Goal: Information Seeking & Learning: Find specific fact

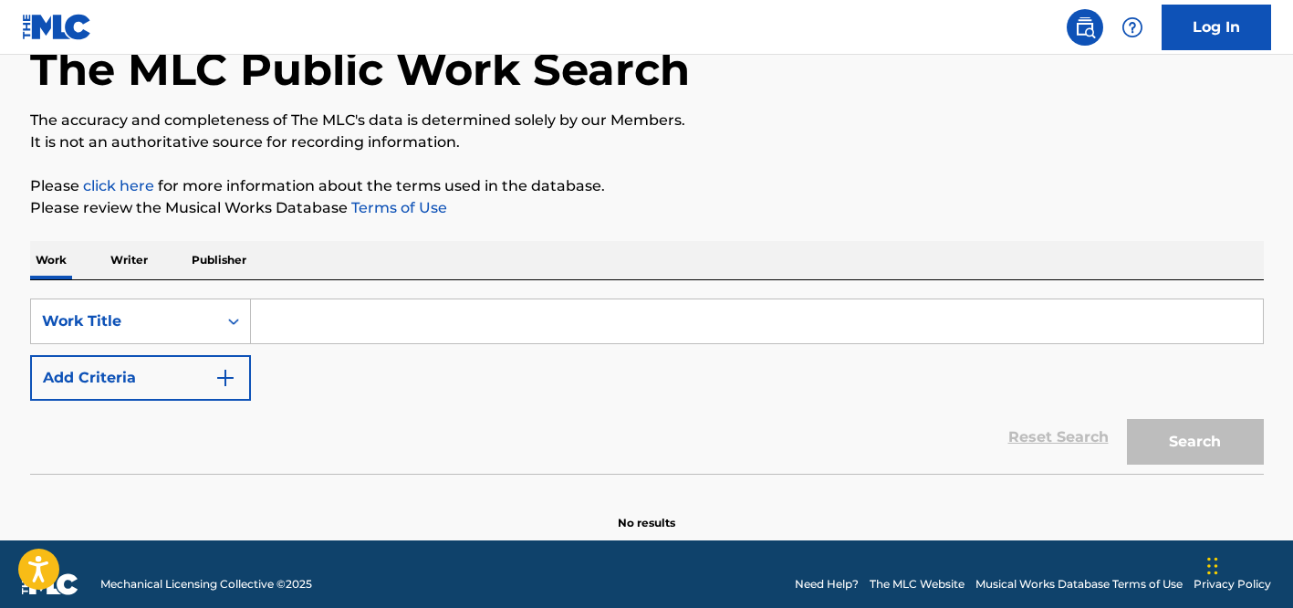
scroll to position [128, 0]
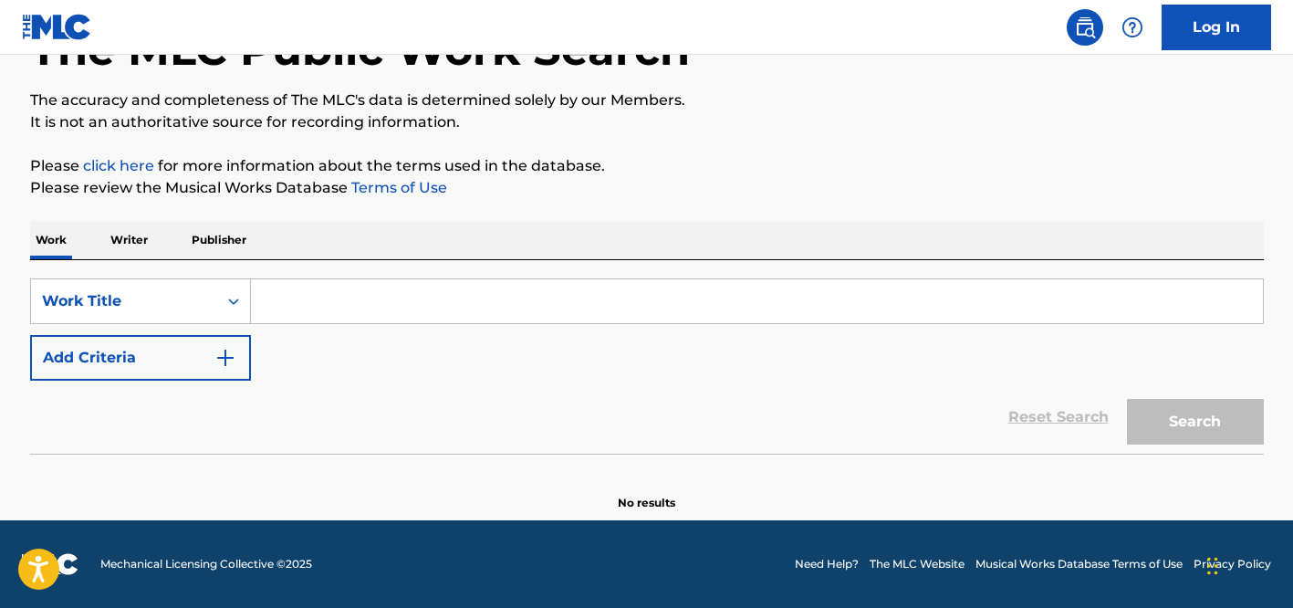
click at [405, 315] on input "Search Form" at bounding box center [757, 301] width 1012 height 44
paste input "DA GIRLS"
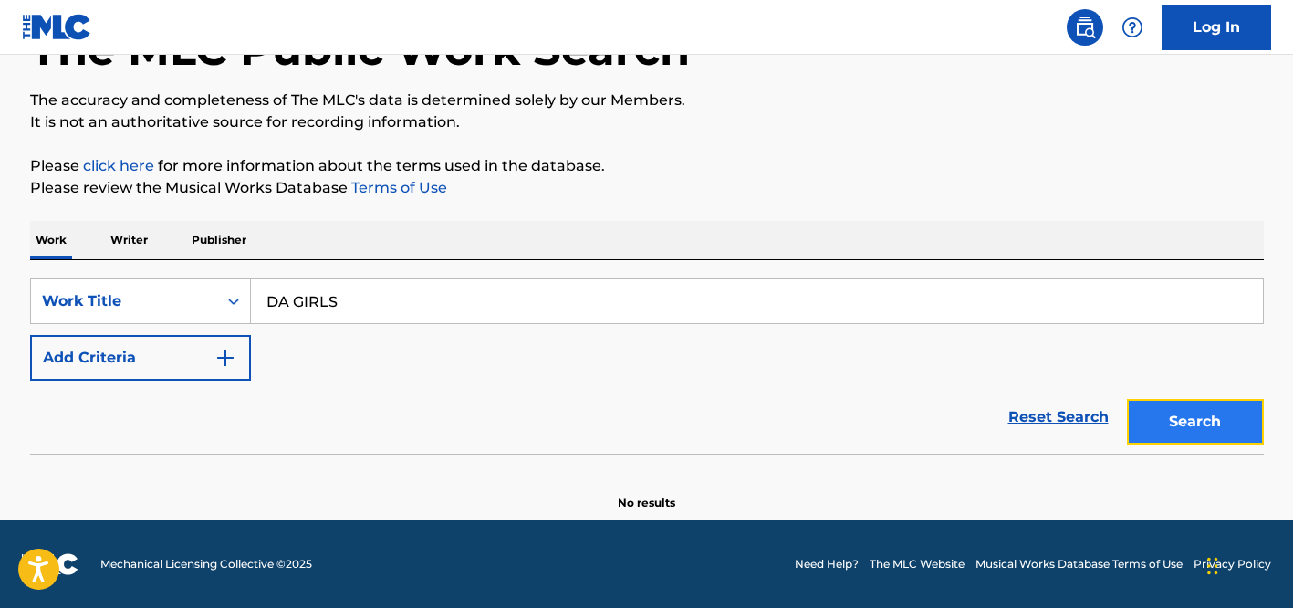
click at [1185, 441] on button "Search" at bounding box center [1195, 422] width 137 height 46
click at [521, 272] on div "SearchWithCriteria5c05a27d-94ed-49c8-b150-b2d78e7d0f5a Work Title DA GIRLS Add …" at bounding box center [647, 356] width 1234 height 193
click at [516, 302] on input "DA GIRLS" at bounding box center [757, 301] width 1012 height 44
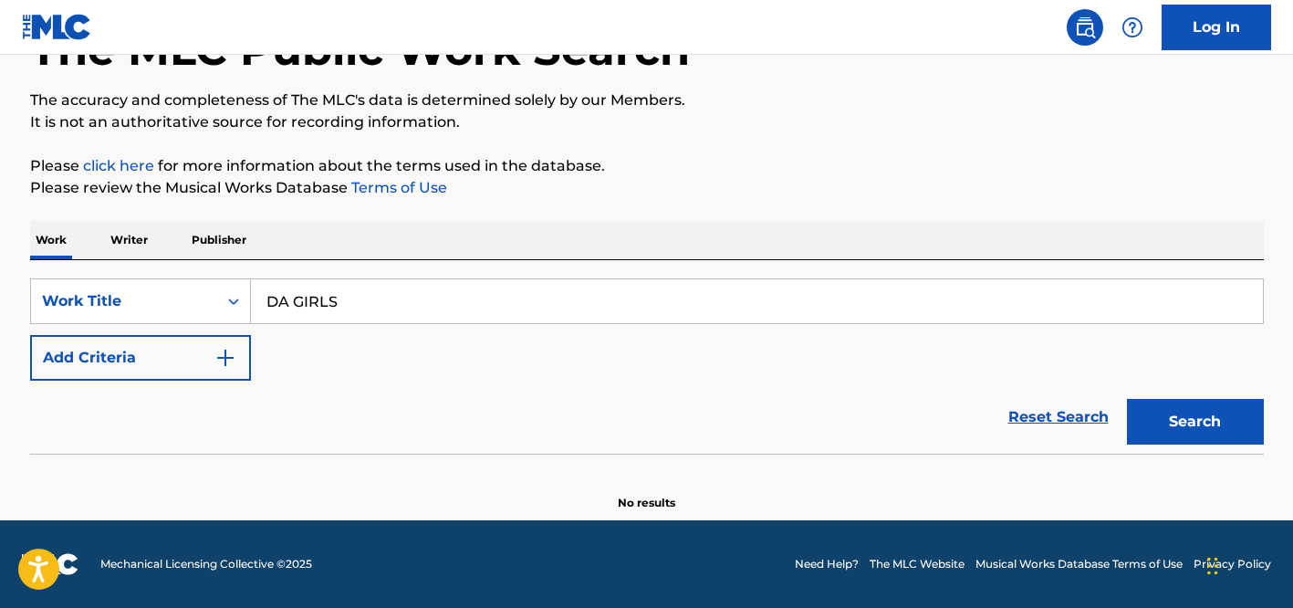
click at [516, 302] on input "DA GIRLS" at bounding box center [757, 301] width 1012 height 44
paste input "MAKE IT EASY ON YOURSELF"
type input "MAKE IT EASY ON YOURSELF"
click at [1127, 399] on button "Search" at bounding box center [1195, 422] width 137 height 46
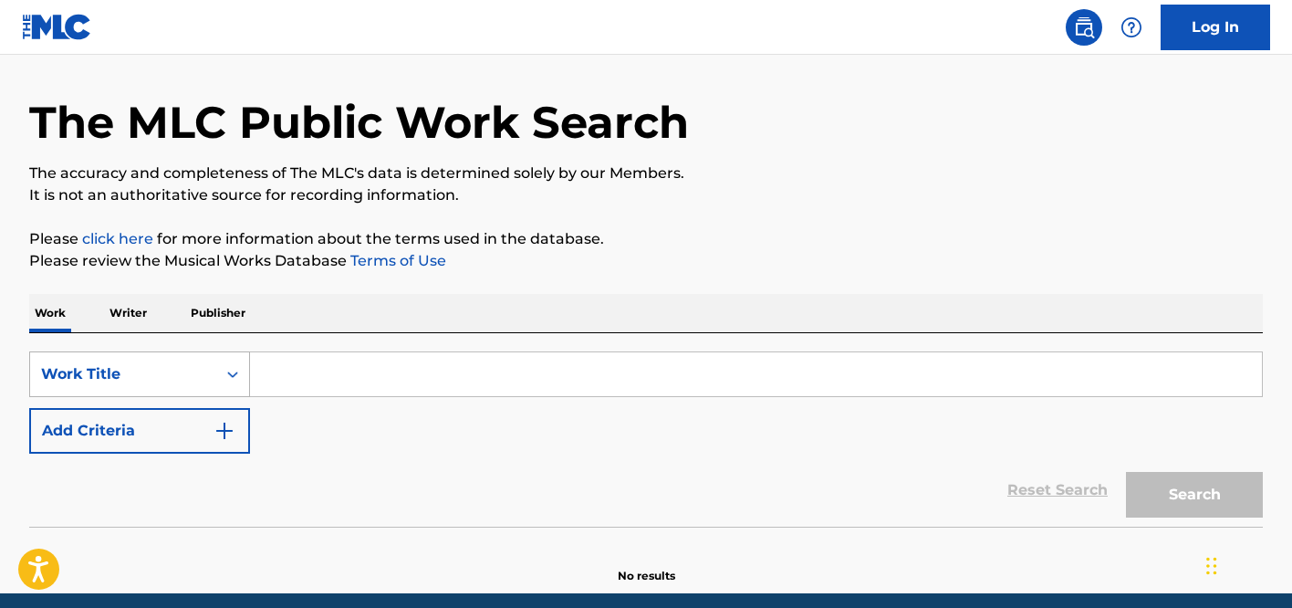
scroll to position [119, 0]
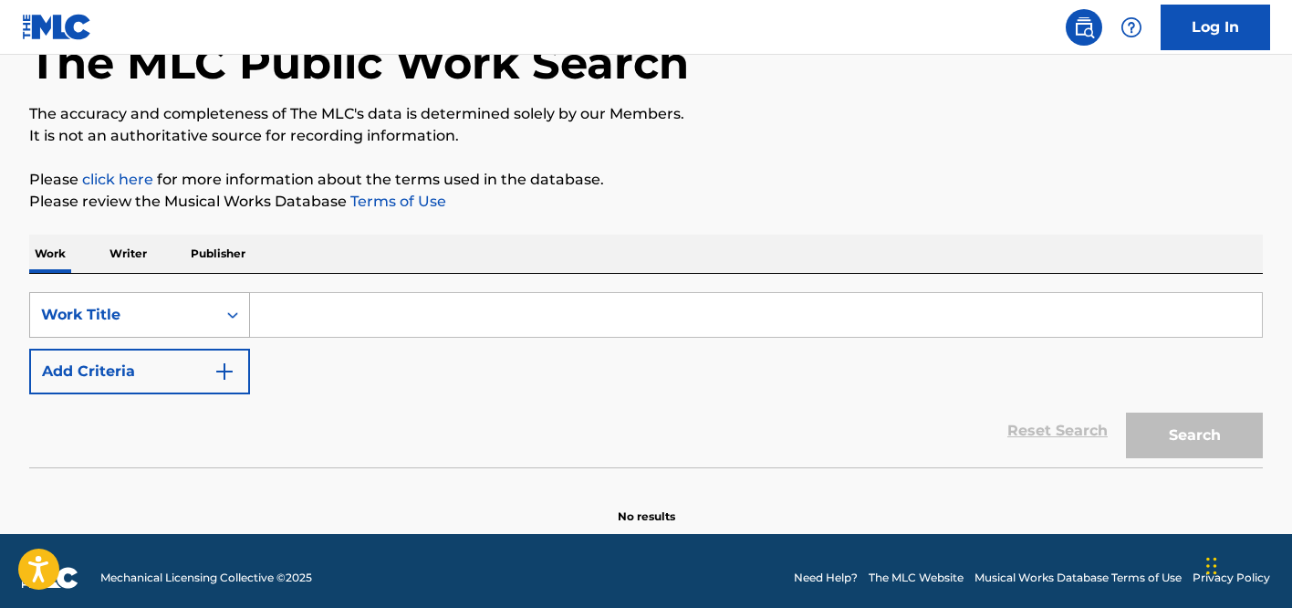
click at [172, 338] on div "Work Title" at bounding box center [139, 315] width 221 height 46
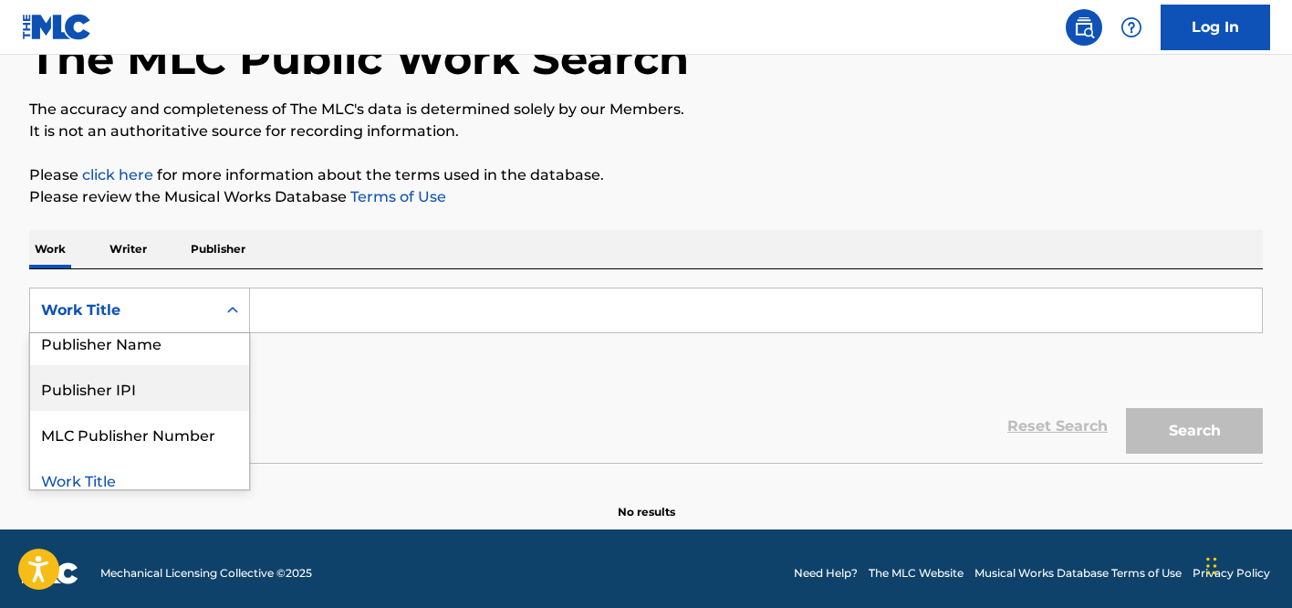
scroll to position [180, 0]
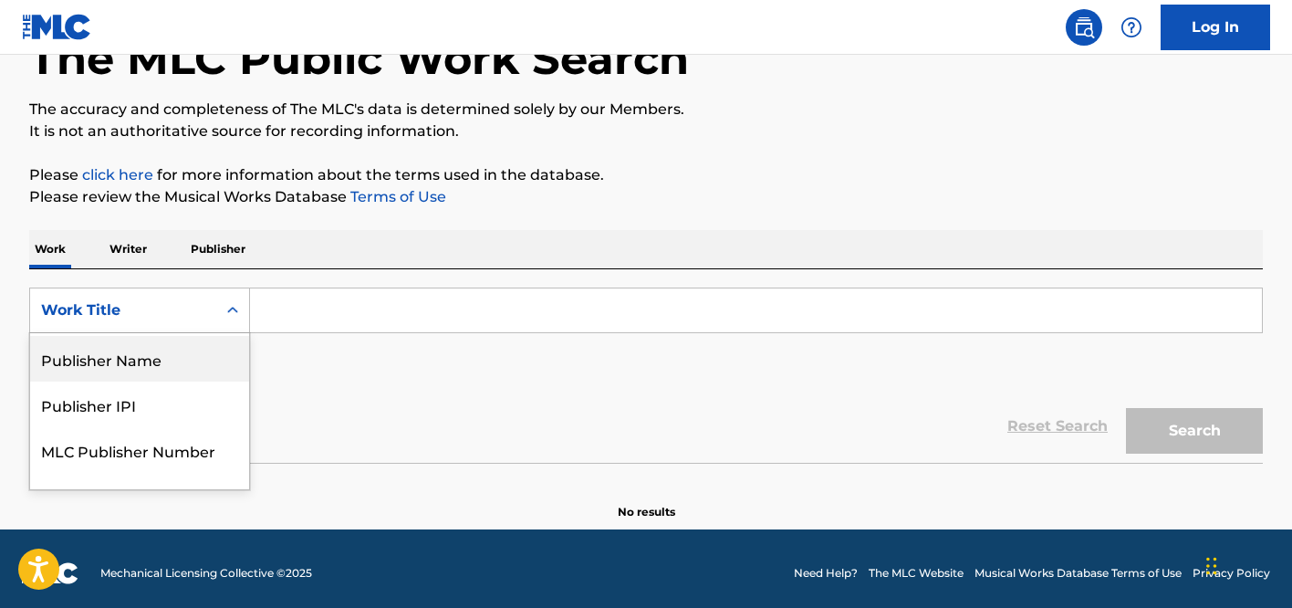
click at [155, 376] on div "Publisher Name" at bounding box center [139, 359] width 219 height 46
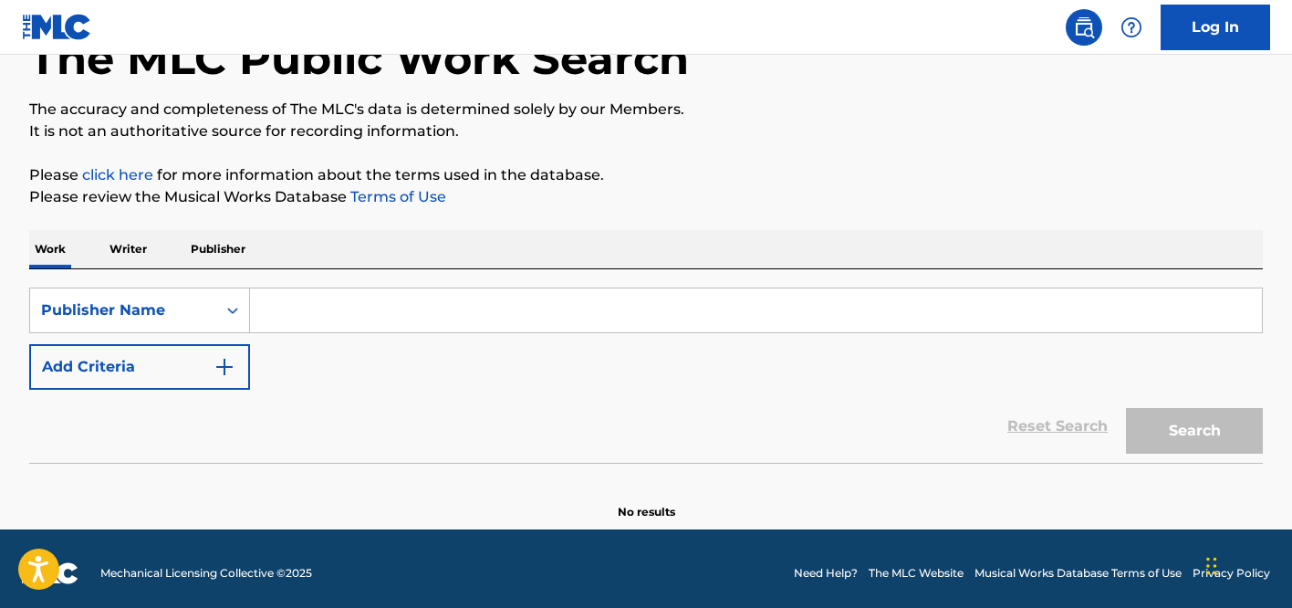
click at [349, 301] on input "Search Form" at bounding box center [756, 310] width 1012 height 44
paste input "KMR MUSIC ROYALTIES II SCSP"
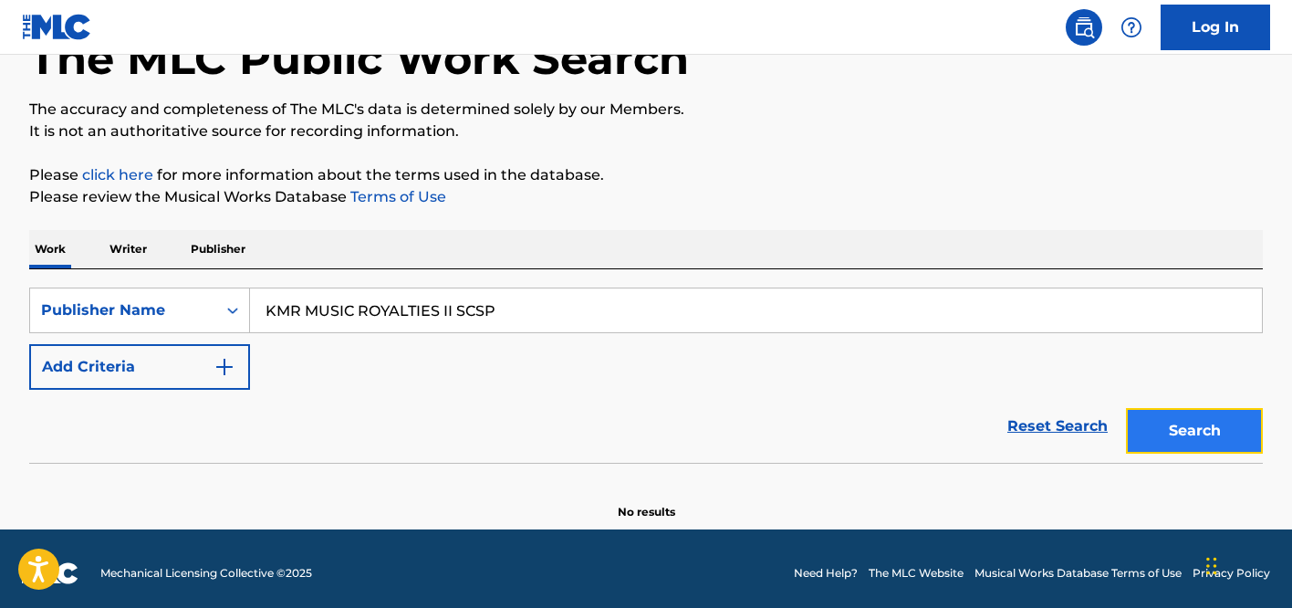
click at [1230, 431] on button "Search" at bounding box center [1194, 431] width 137 height 46
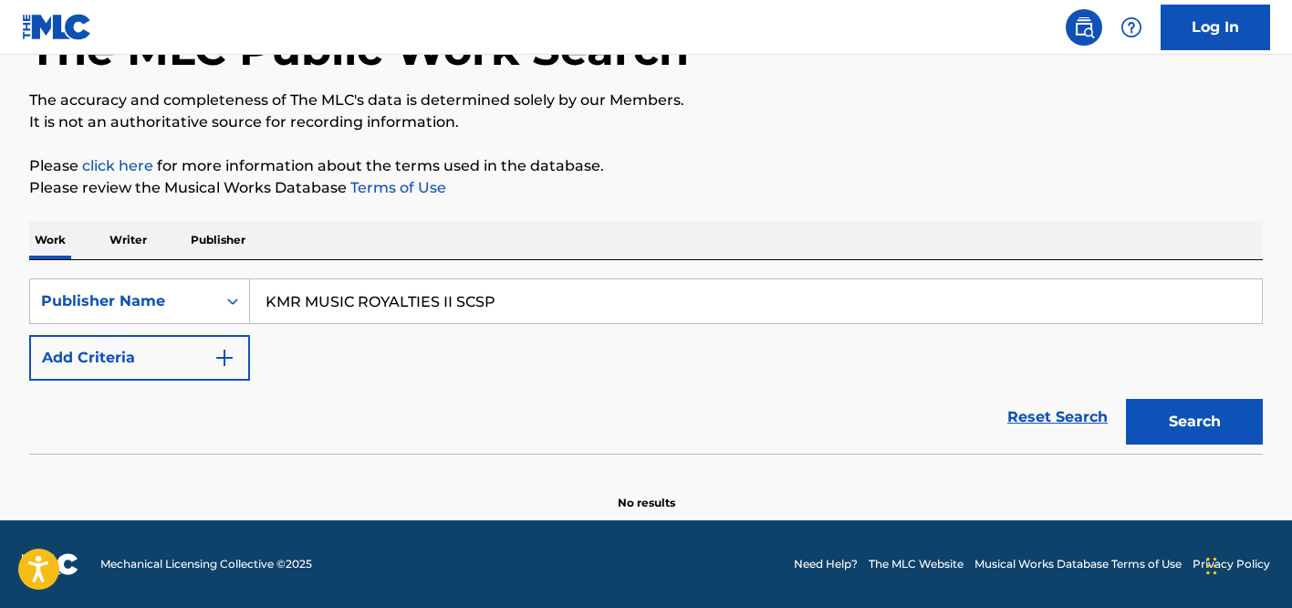
scroll to position [128, 0]
click at [549, 295] on input "KMR MUSIC ROYALTIES II SCSP" at bounding box center [756, 301] width 1012 height 44
paste input "PUBLISHING-CONFLICTS@ONERPM.COM HTTP://WWW.ONERPM.COM"
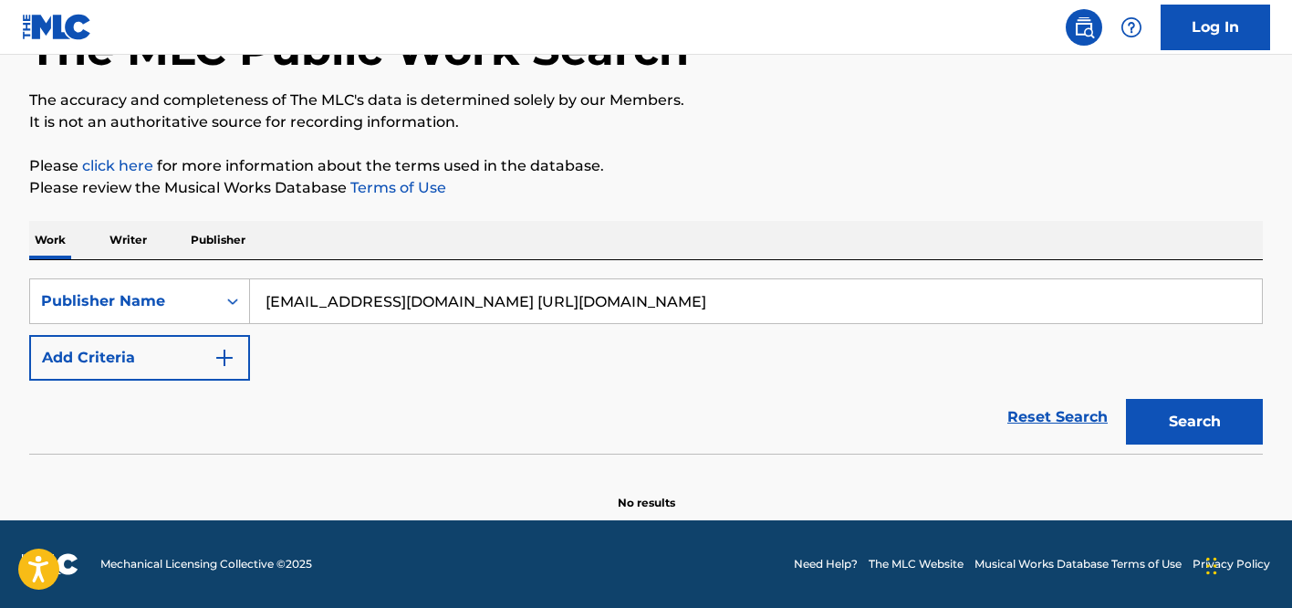
type input "PUBLISHING-CONFLICTS@ONERPM.COM HTTP://WWW.ONERPM.COM"
